Goal: Information Seeking & Learning: Check status

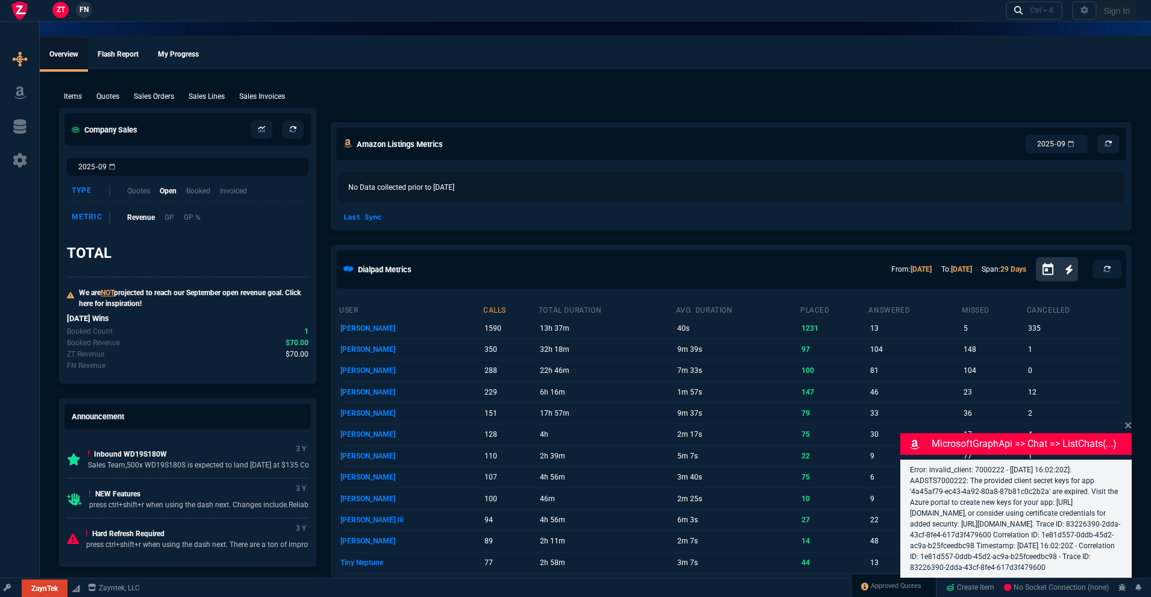
select select "18: totals"
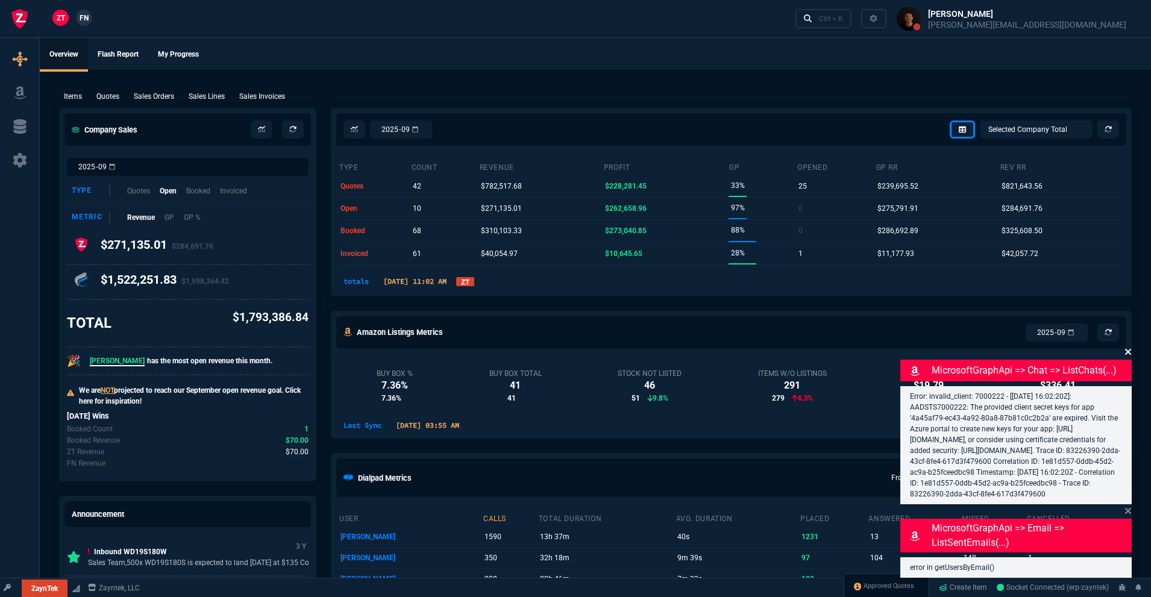
click at [1127, 347] on icon at bounding box center [1127, 352] width 7 height 10
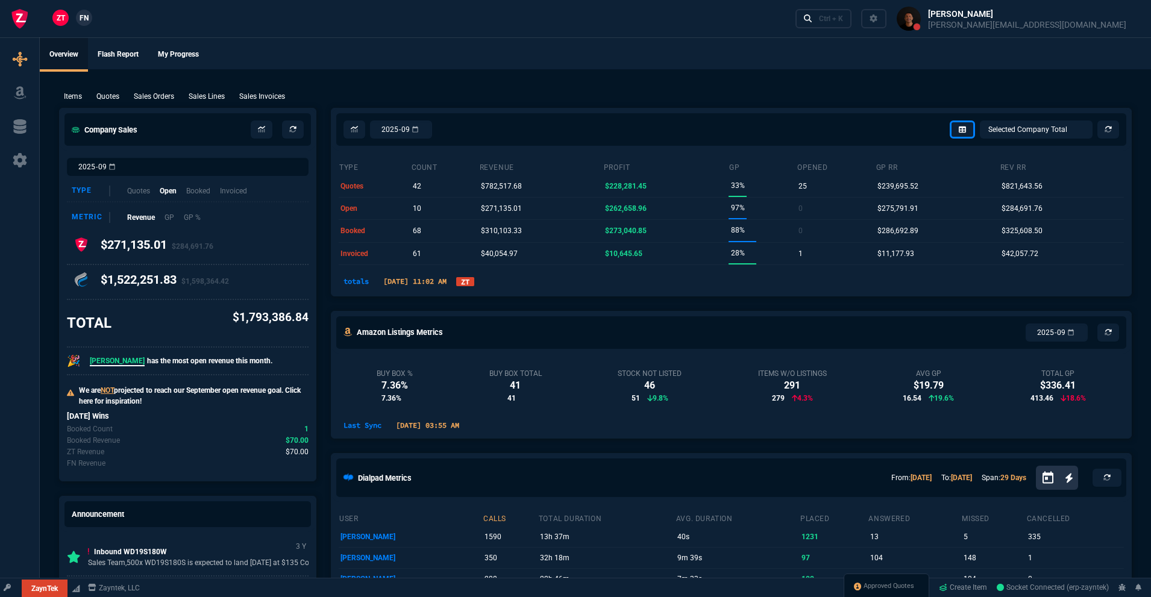
click at [474, 280] on link "ZT" at bounding box center [465, 281] width 18 height 9
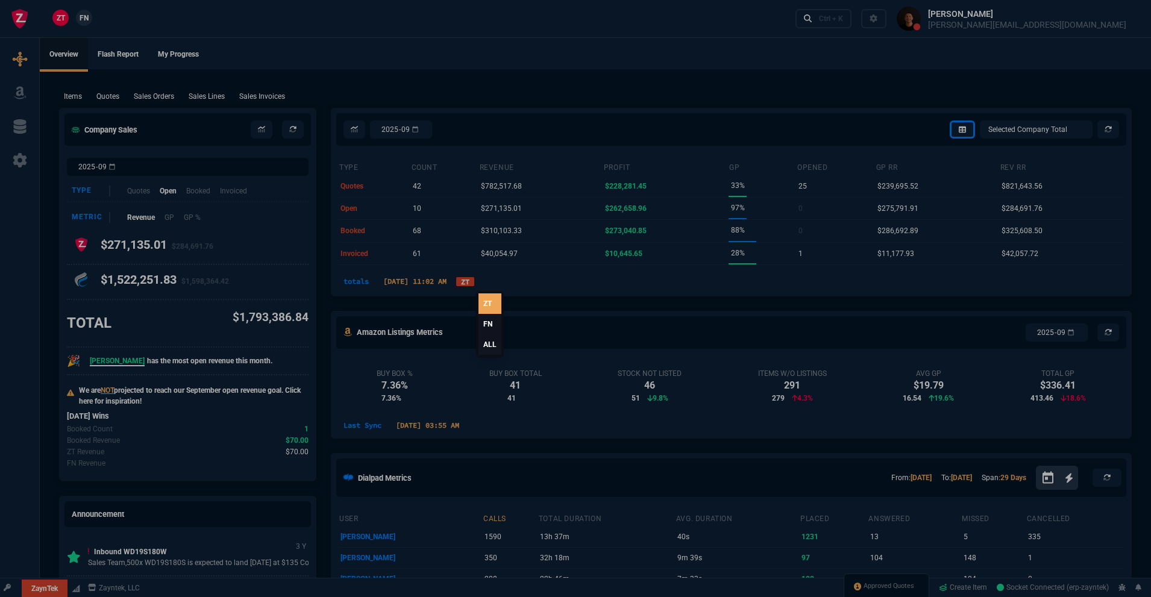
click at [492, 343] on link "ALL" at bounding box center [489, 344] width 23 height 20
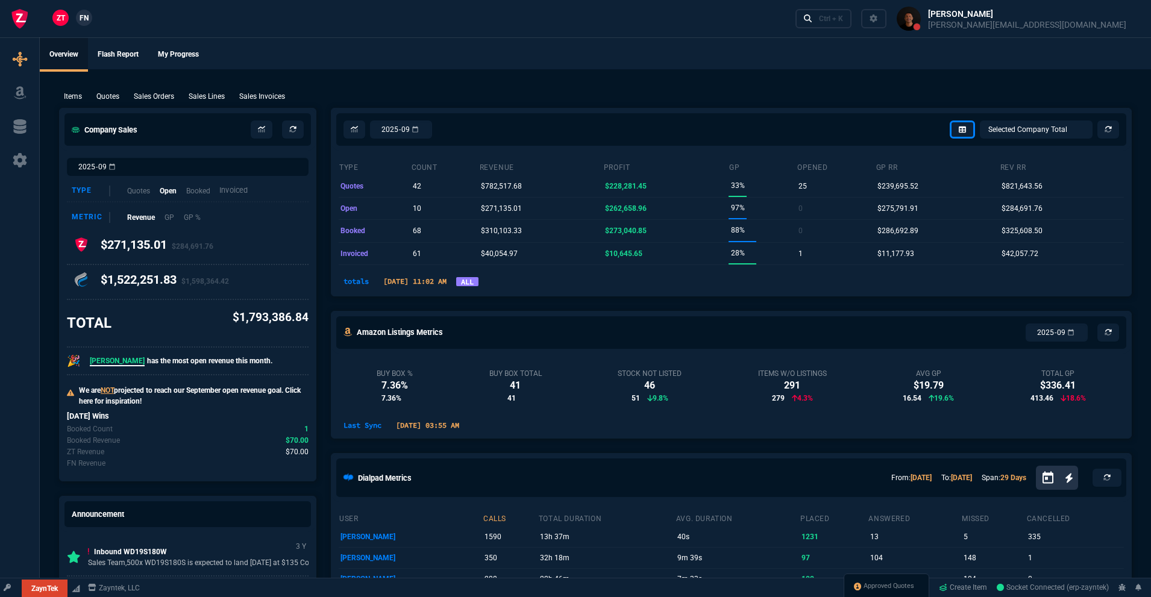
click at [234, 190] on p "Invoiced" at bounding box center [233, 190] width 28 height 11
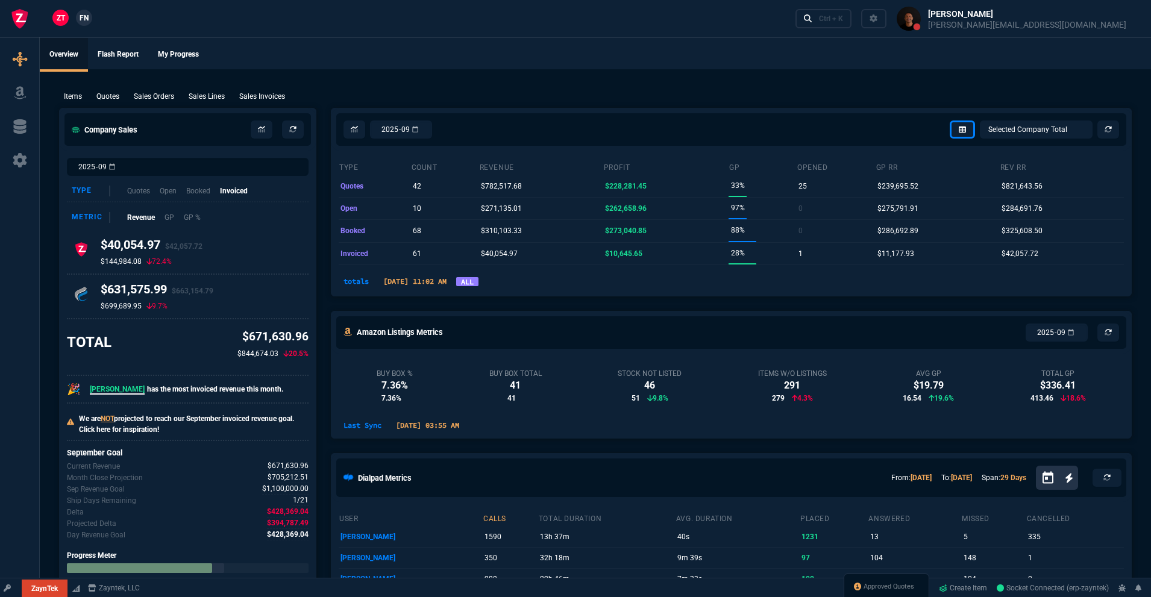
click at [478, 283] on link "ALL" at bounding box center [467, 281] width 22 height 9
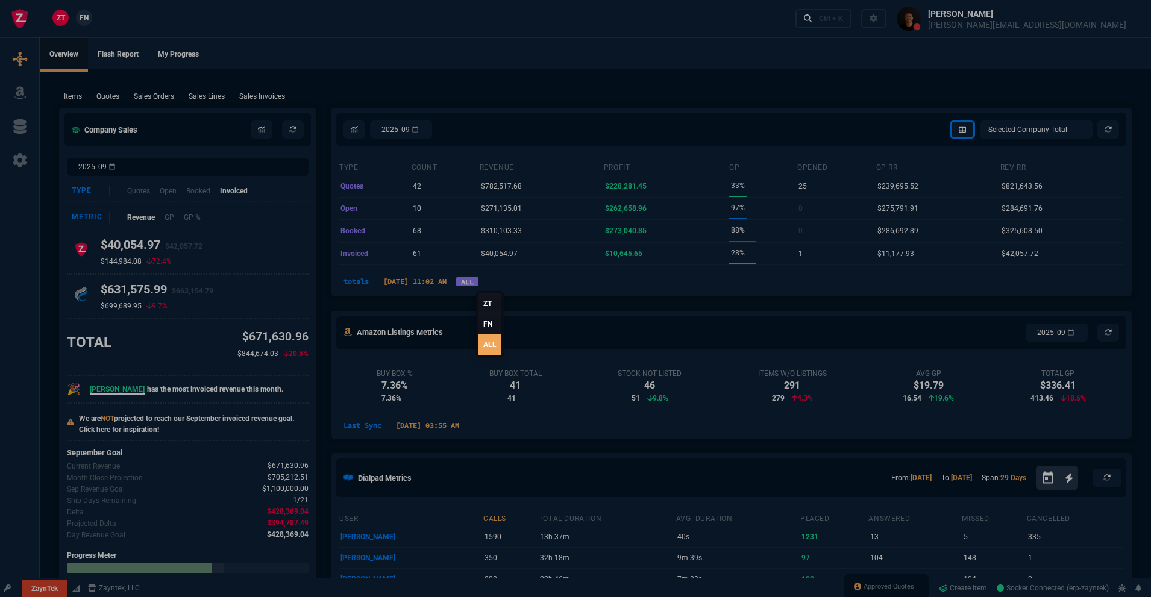
click at [492, 324] on link "FN" at bounding box center [489, 324] width 23 height 20
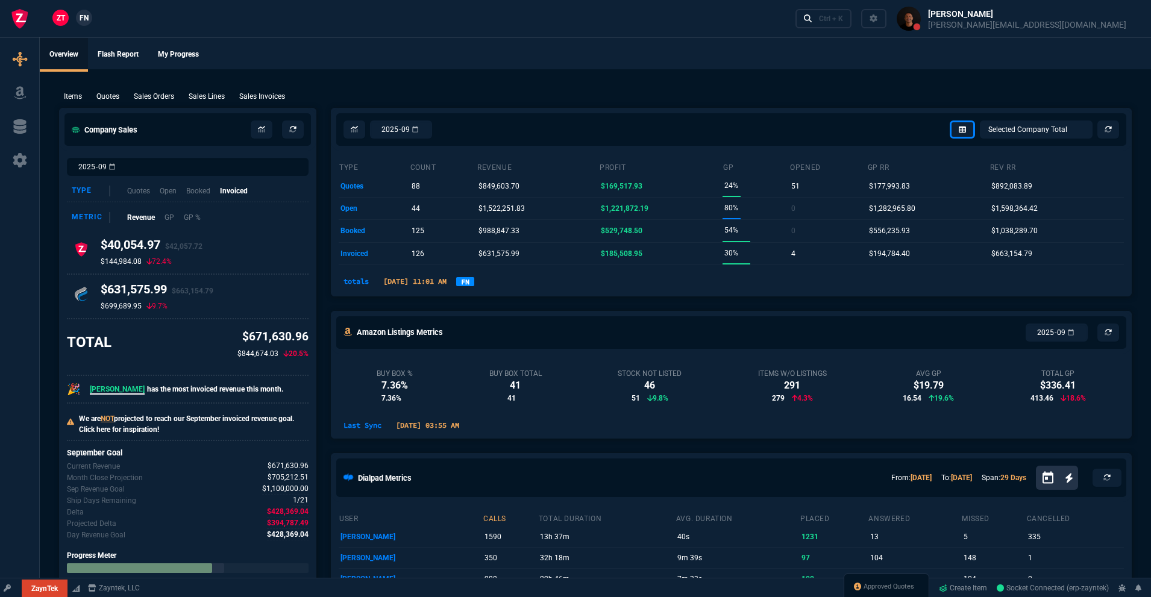
click at [474, 281] on link "FN" at bounding box center [465, 281] width 18 height 9
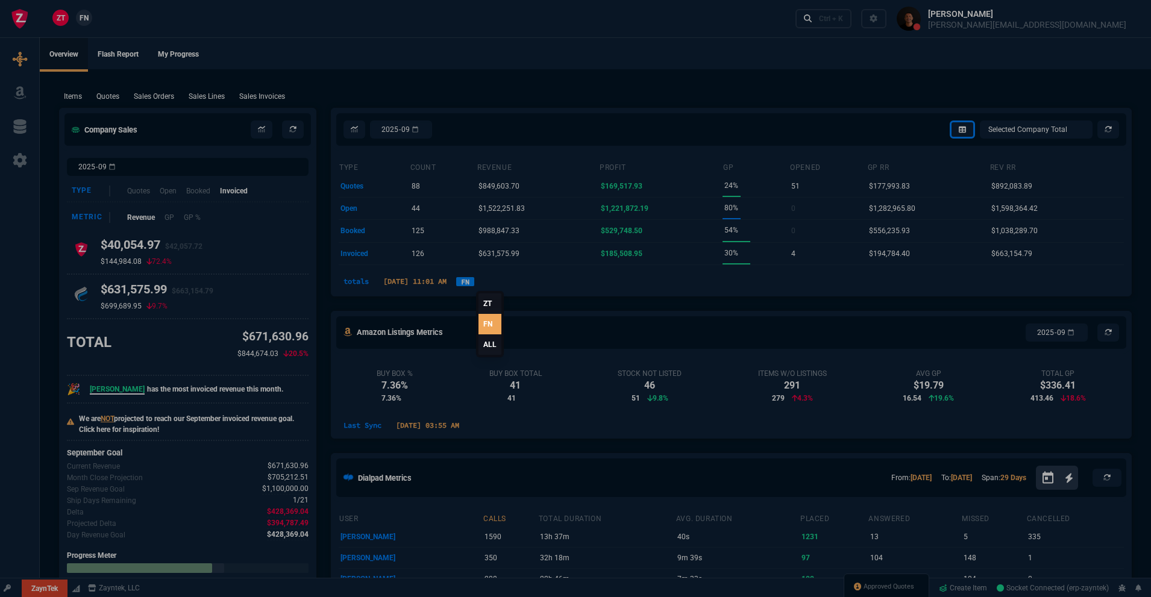
click at [486, 351] on link "ALL" at bounding box center [489, 344] width 23 height 20
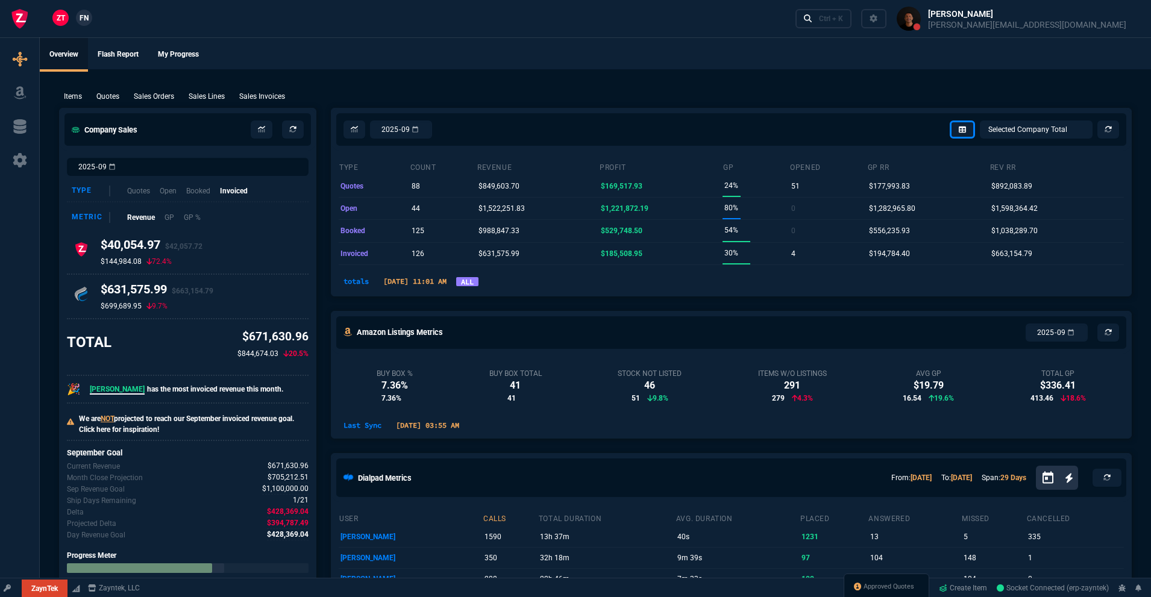
click at [509, 283] on div "totals [DATE] 11:01 AM ALL" at bounding box center [731, 281] width 785 height 14
click at [478, 283] on link "ALL" at bounding box center [467, 281] width 22 height 9
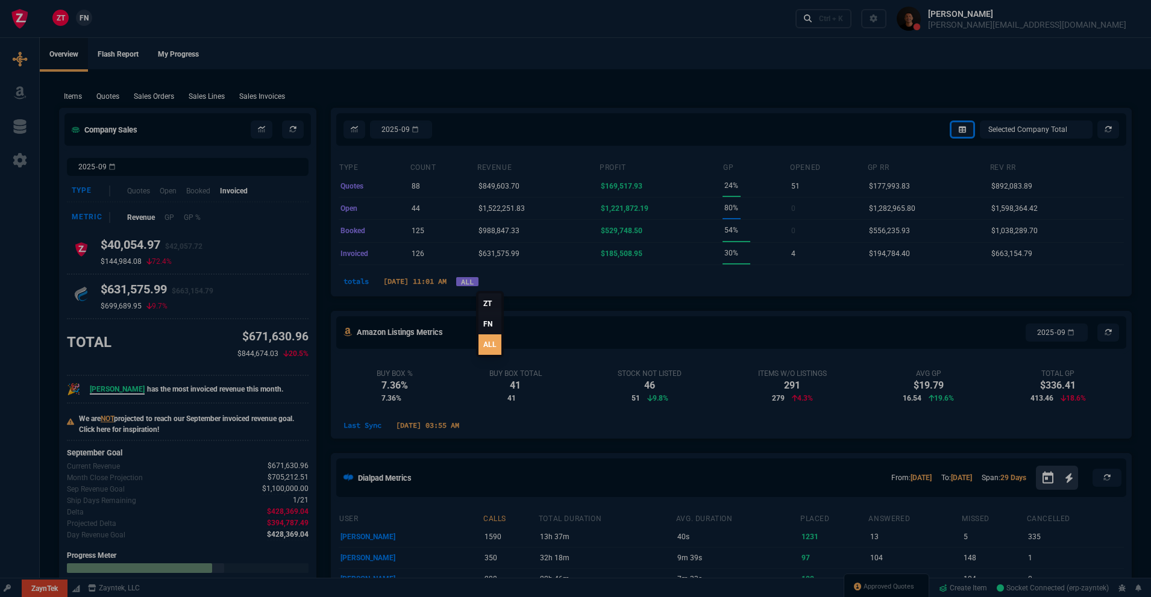
click at [490, 342] on link "ALL" at bounding box center [489, 344] width 23 height 20
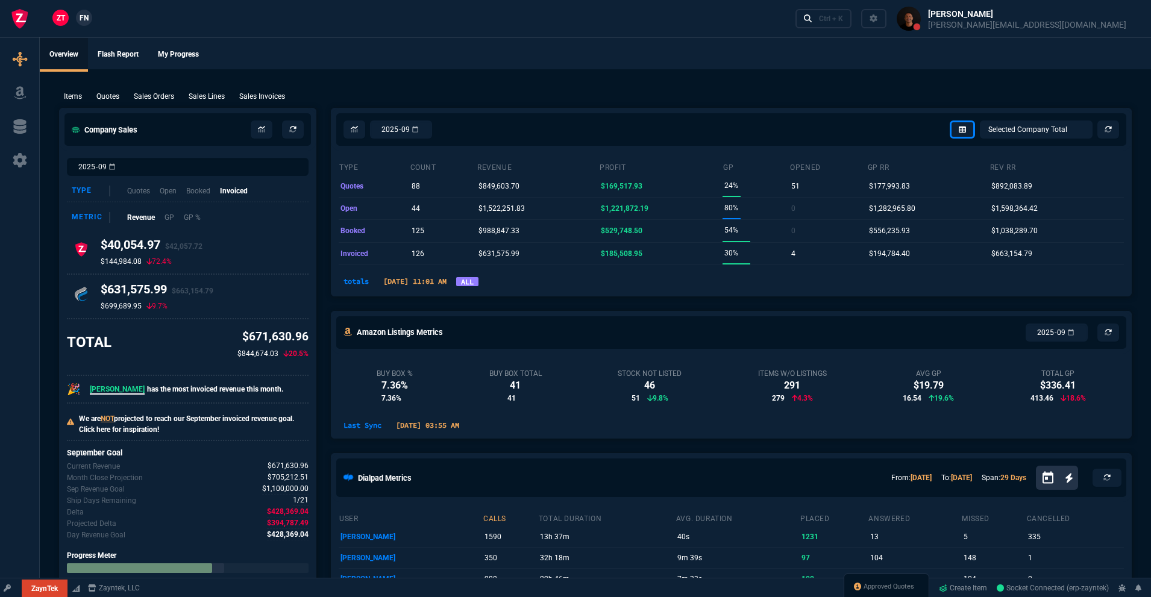
click at [600, 59] on ul "Overview Flash Report My Progress" at bounding box center [595, 53] width 1111 height 31
